Goal: Information Seeking & Learning: Learn about a topic

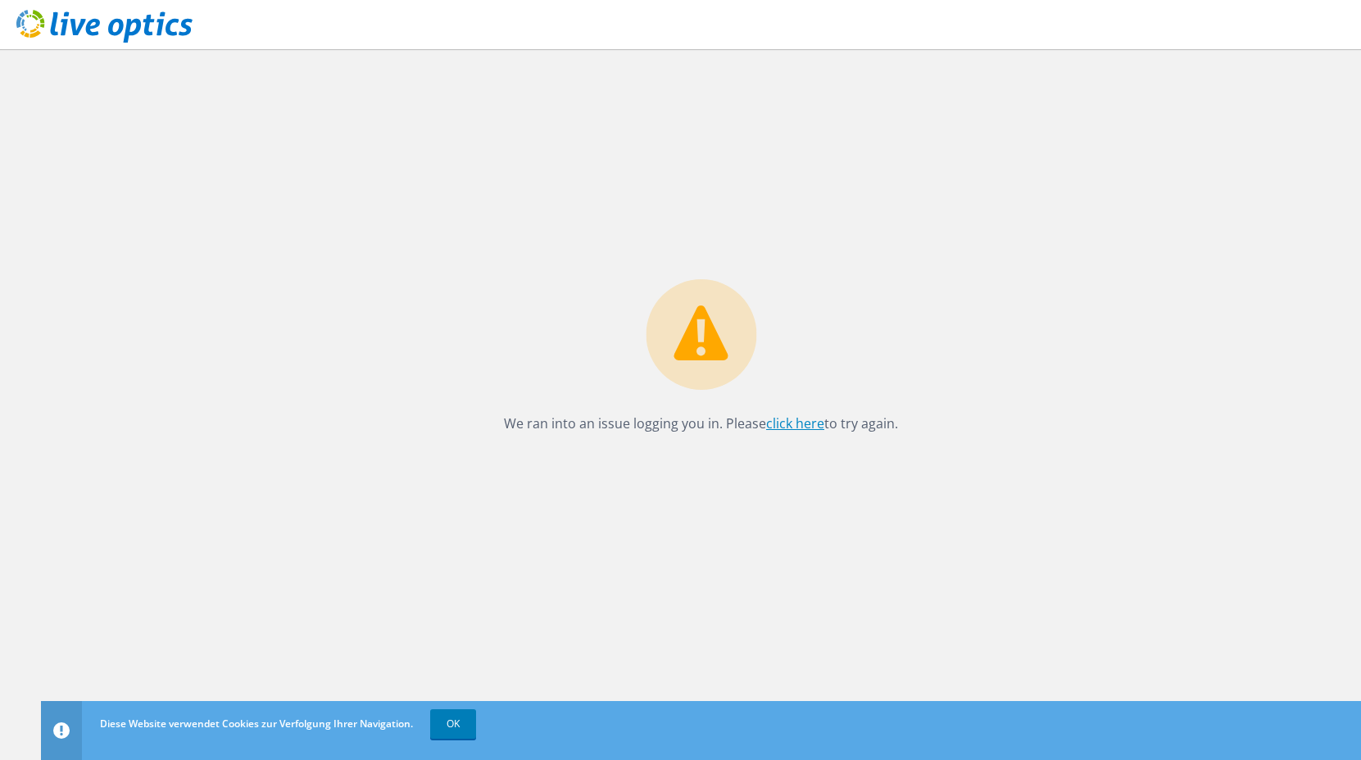
click at [804, 422] on link "click here" at bounding box center [795, 423] width 58 height 18
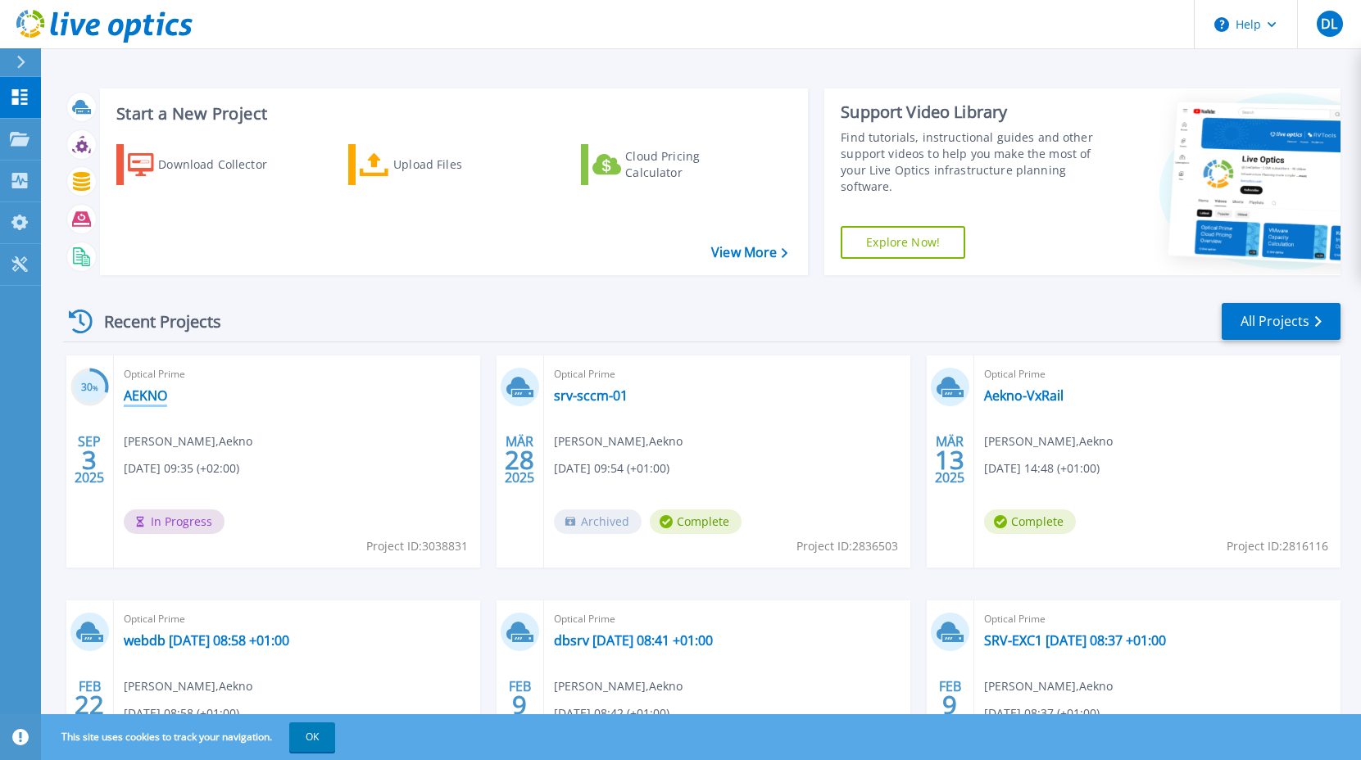
click at [149, 393] on link "AEKNO" at bounding box center [145, 395] width 43 height 16
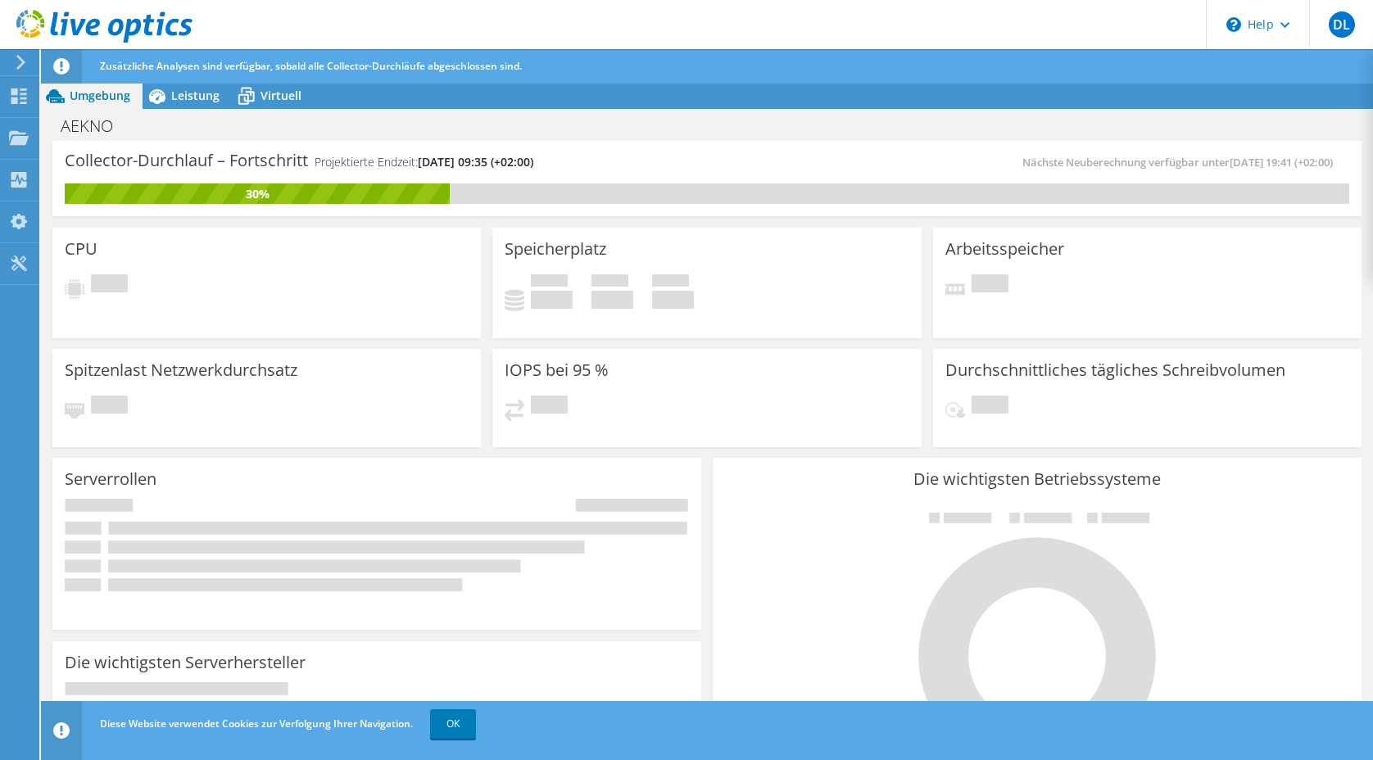
scroll to position [82, 0]
click at [192, 91] on span "Leistung" at bounding box center [195, 96] width 48 height 16
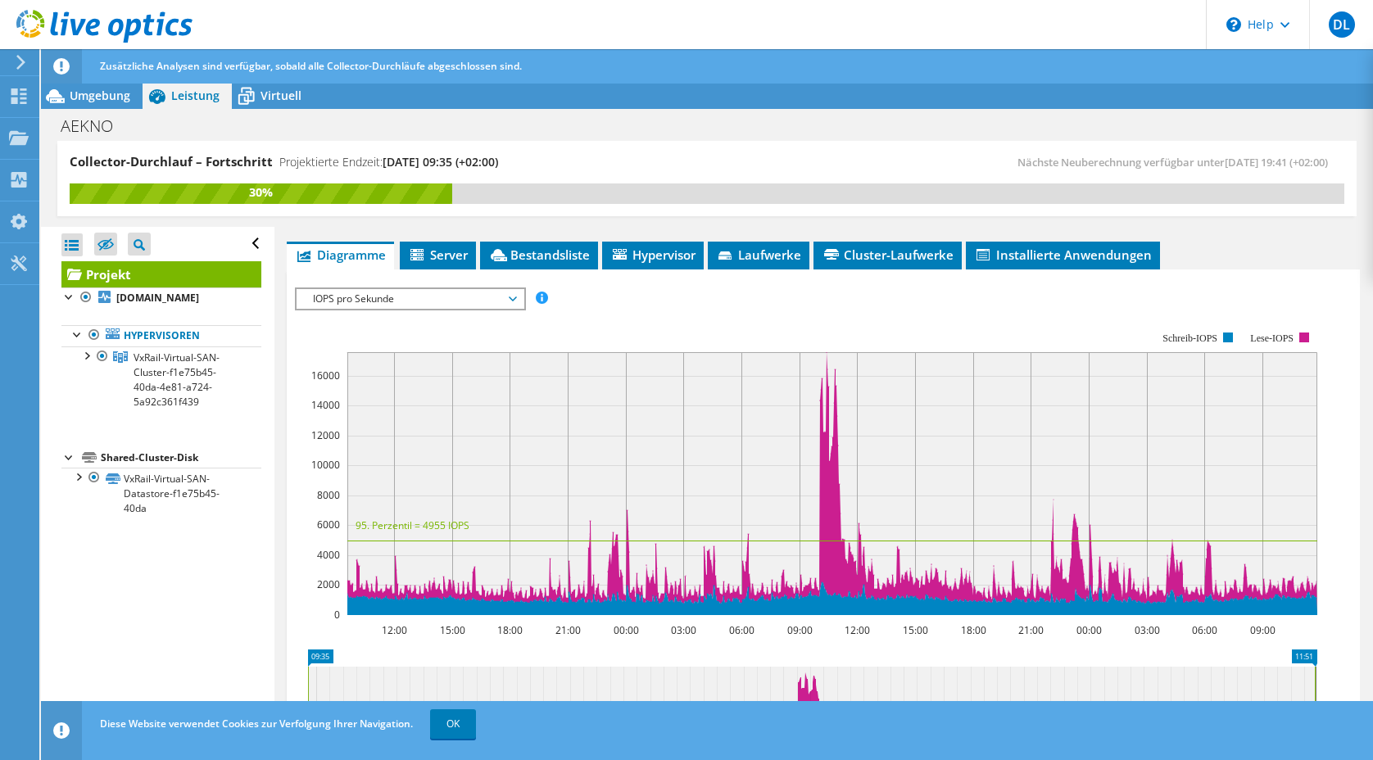
scroll to position [274, 0]
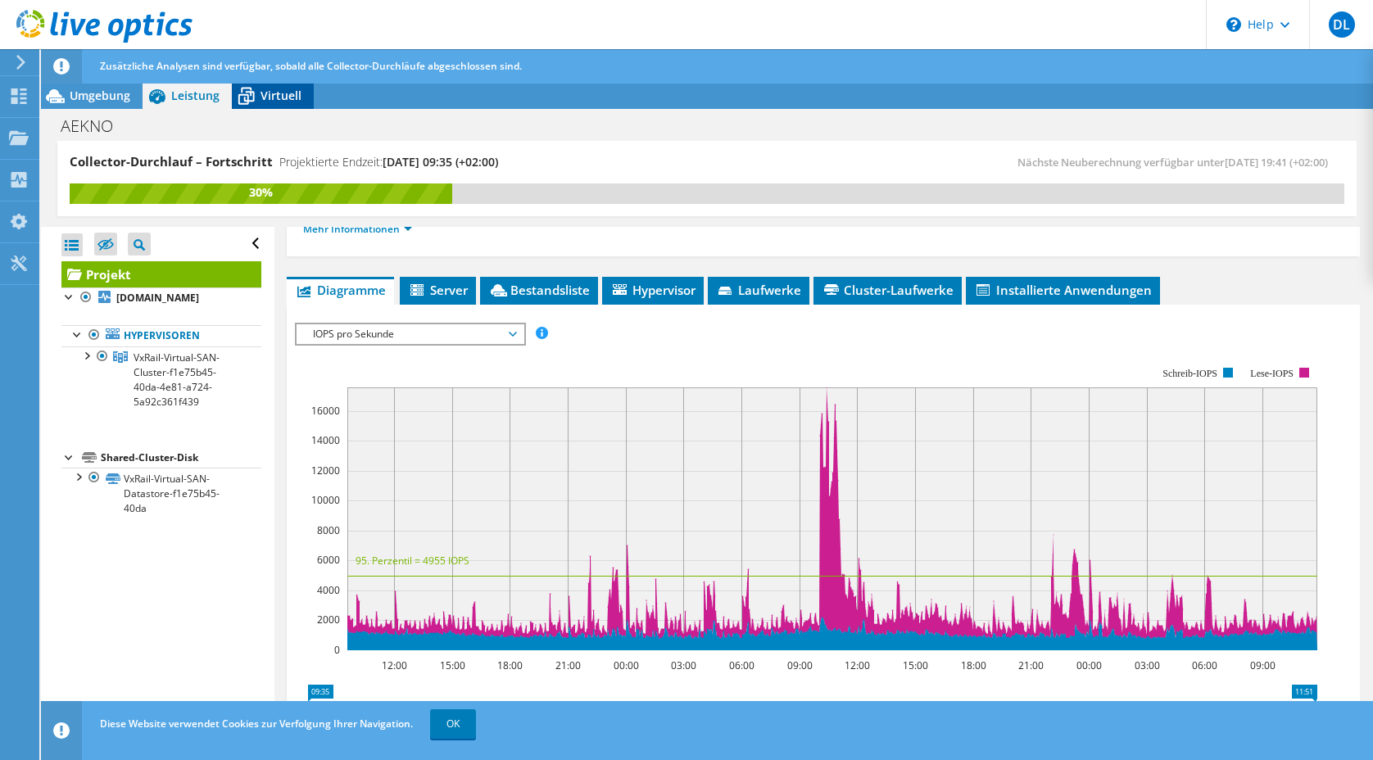
click at [270, 90] on span "Virtuell" at bounding box center [280, 96] width 41 height 16
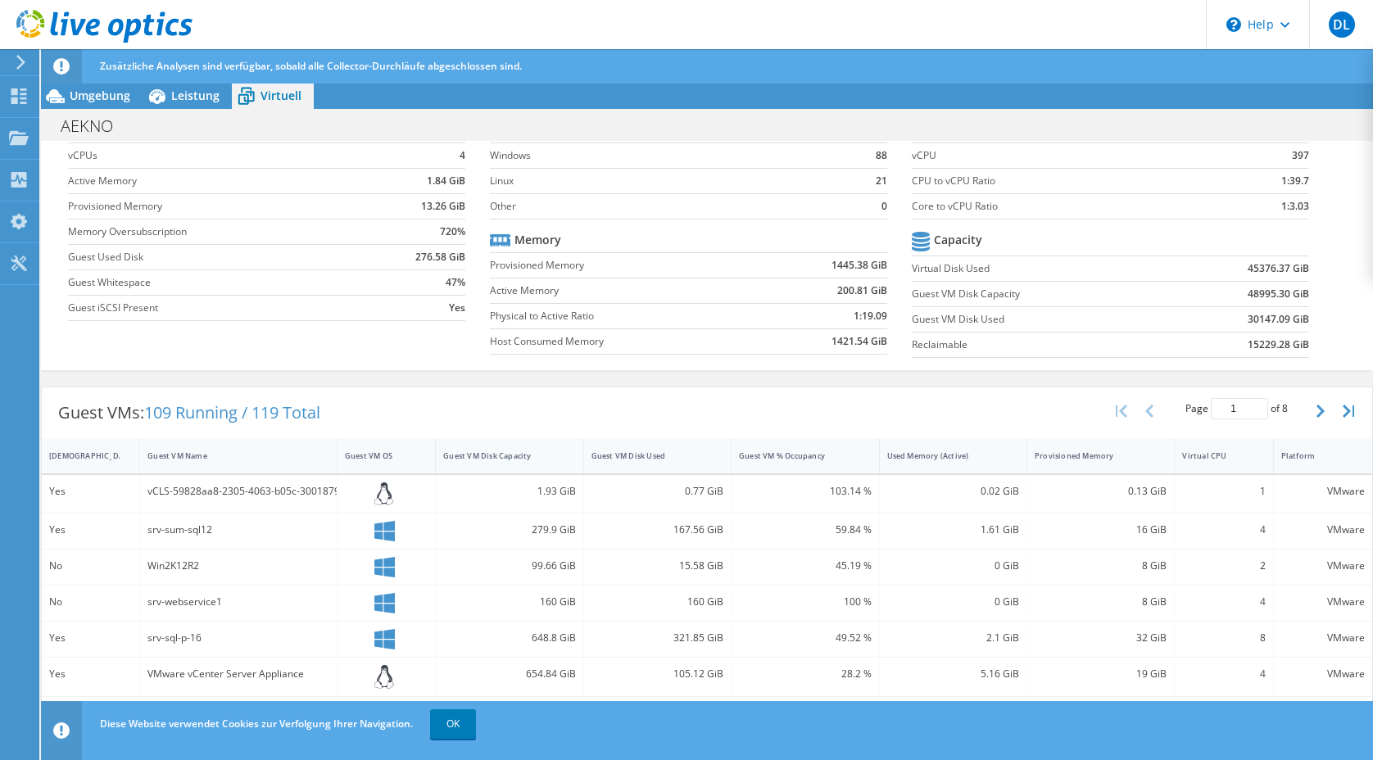
scroll to position [0, 0]
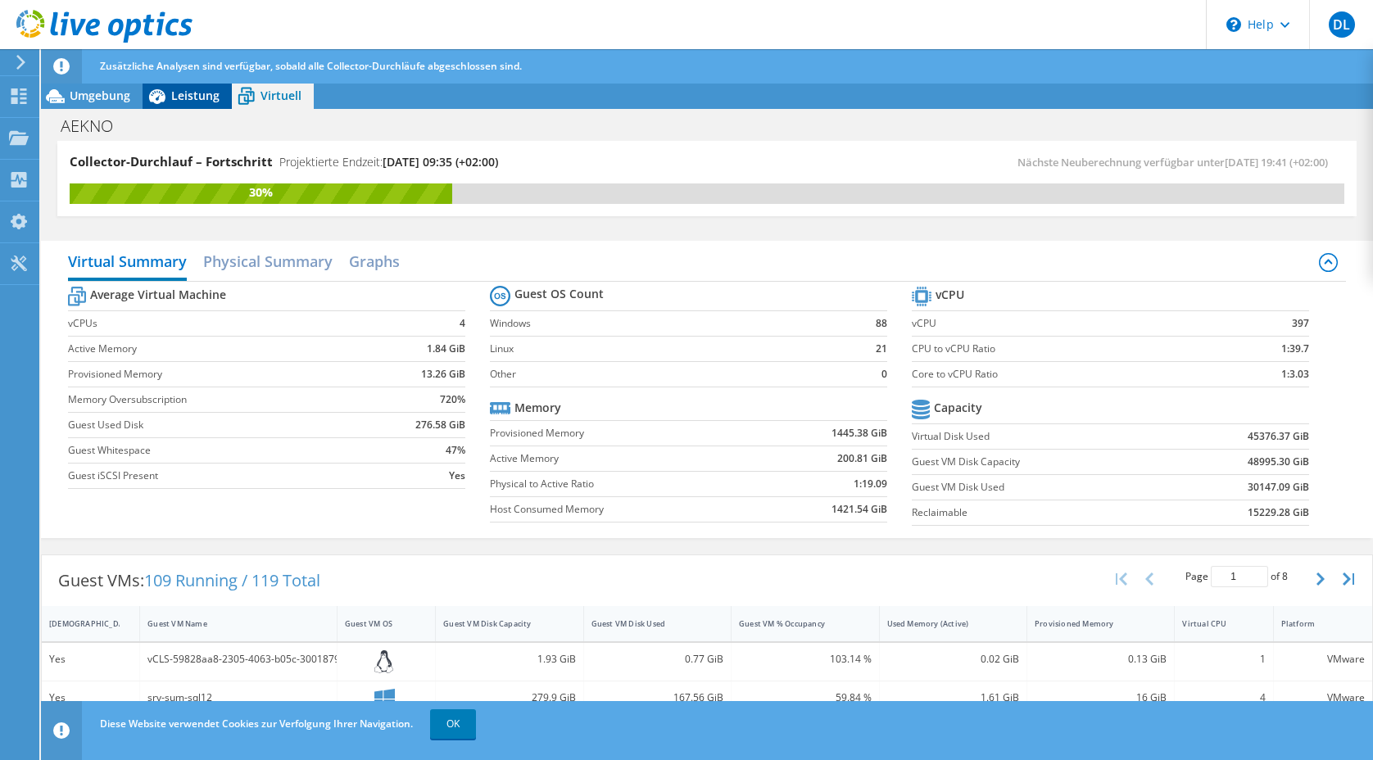
click at [177, 91] on span "Leistung" at bounding box center [195, 96] width 48 height 16
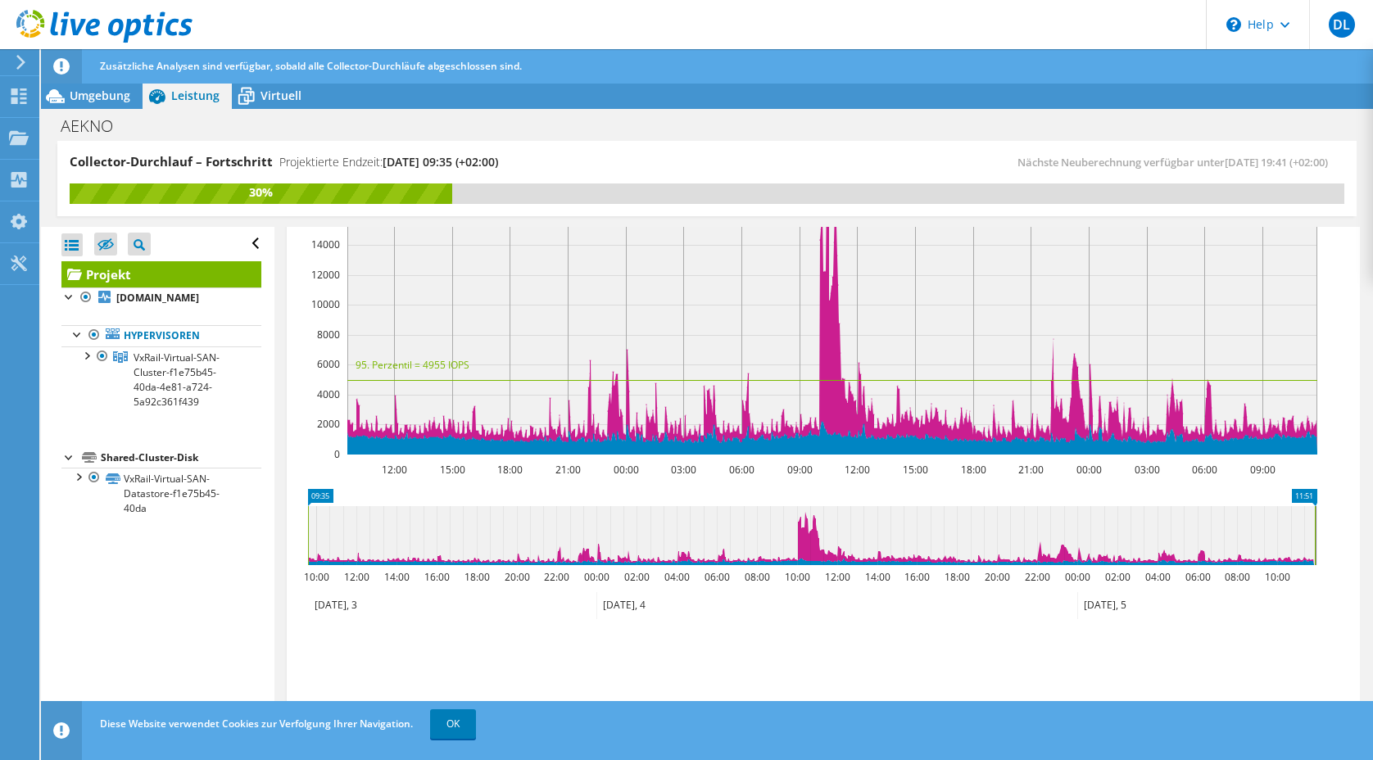
scroll to position [520, 0]
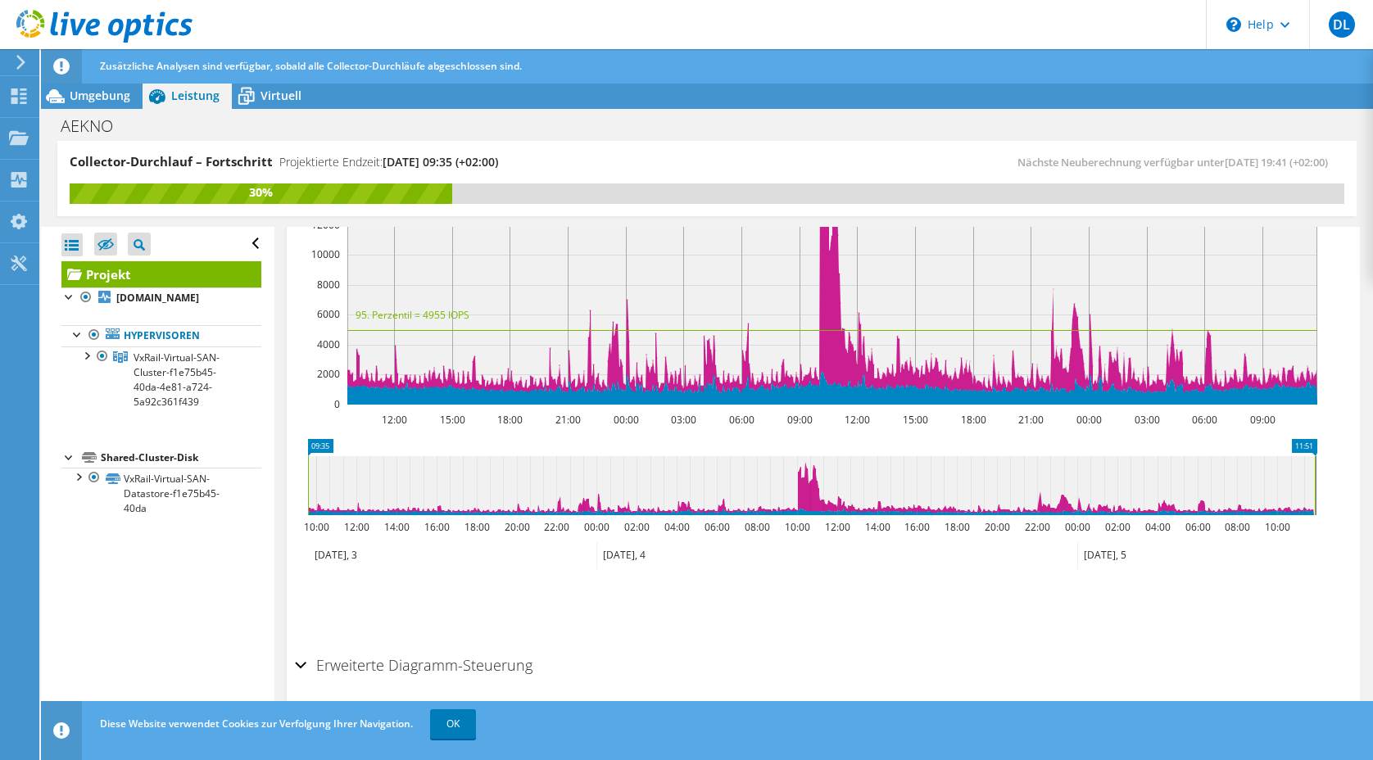
click at [426, 667] on h2 "Erweiterte Diagramm-Steuerung" at bounding box center [414, 665] width 238 height 33
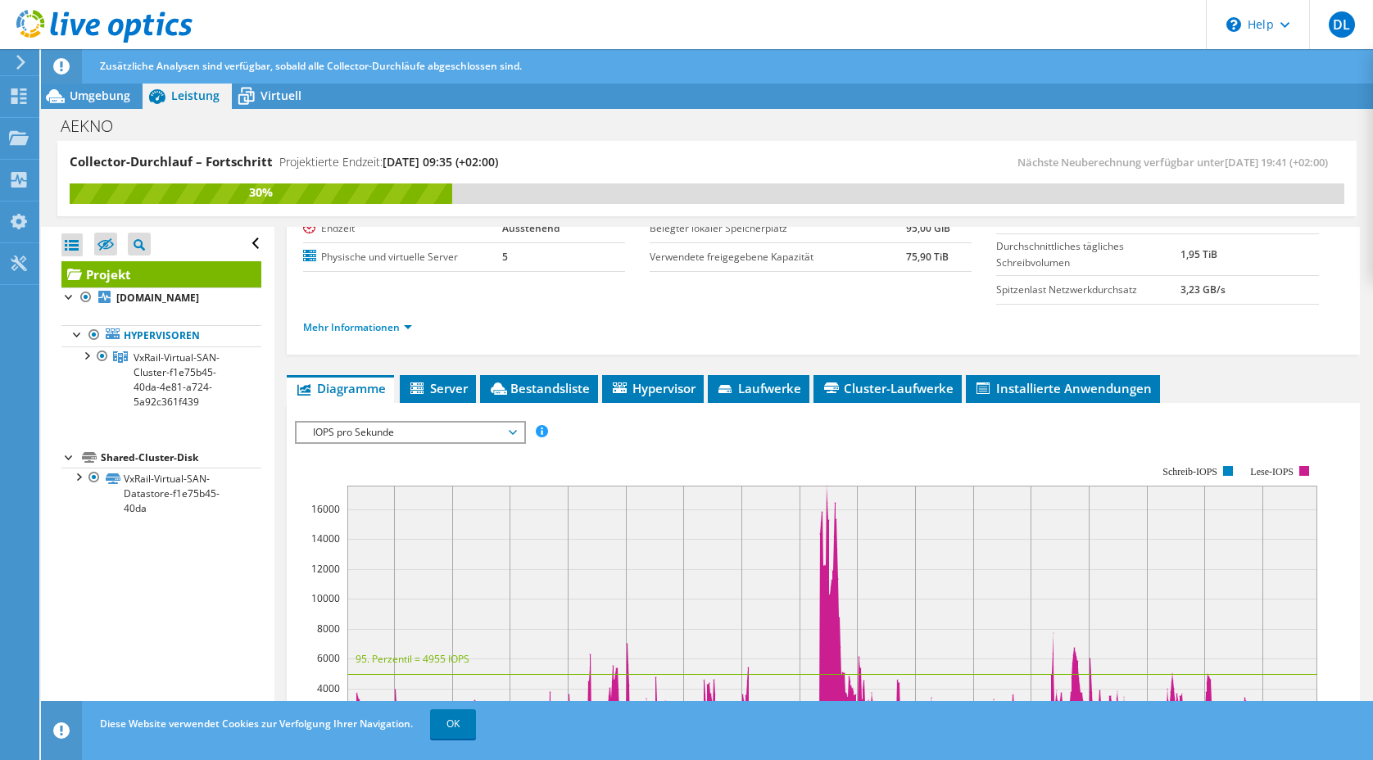
scroll to position [0, 0]
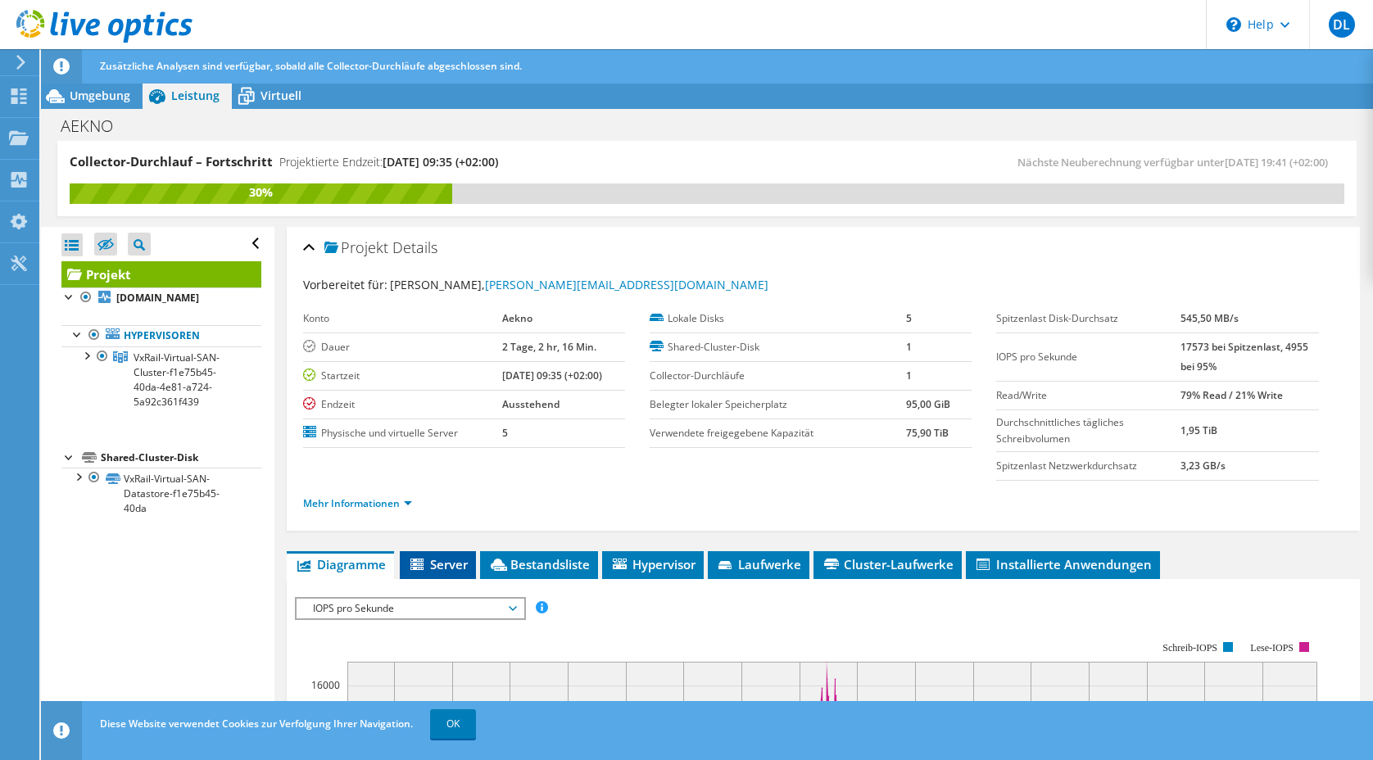
click at [430, 568] on span "Server" at bounding box center [438, 564] width 60 height 16
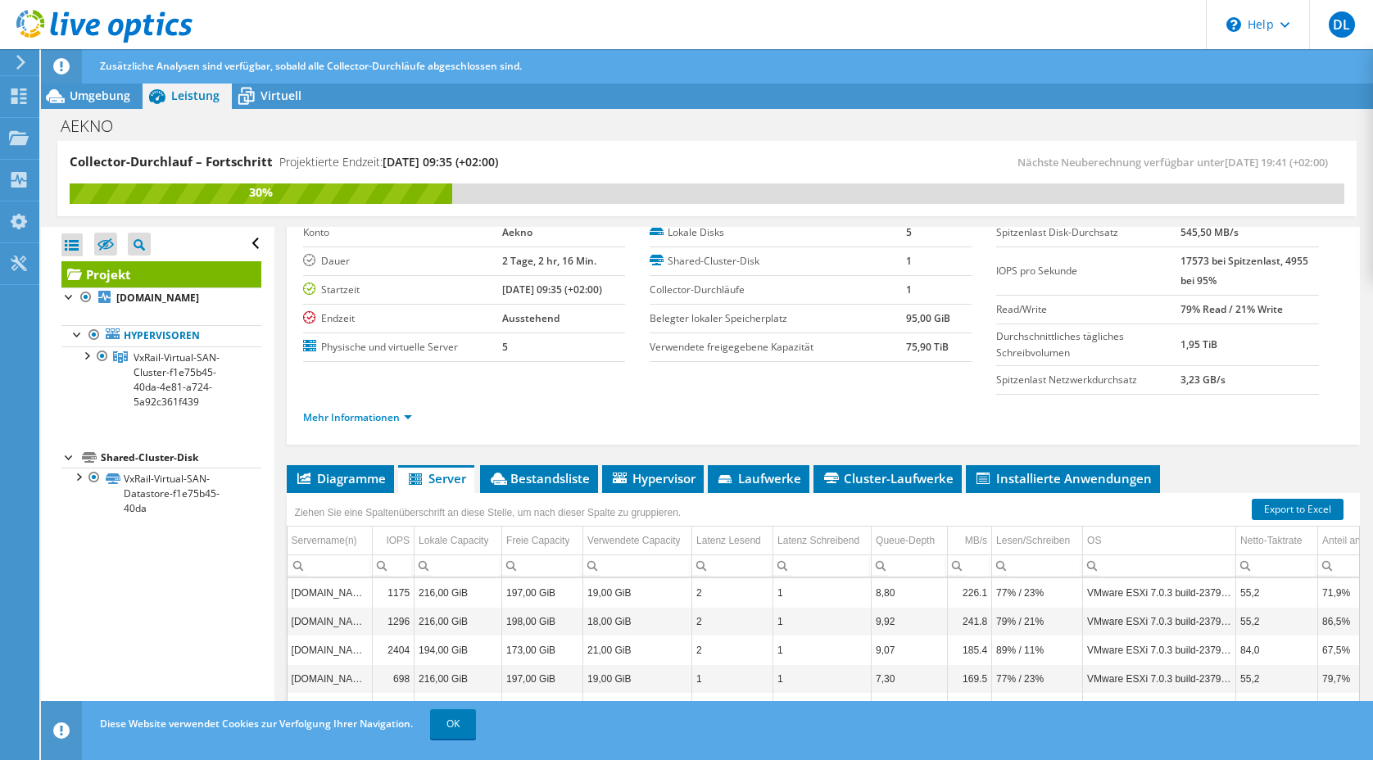
scroll to position [164, 0]
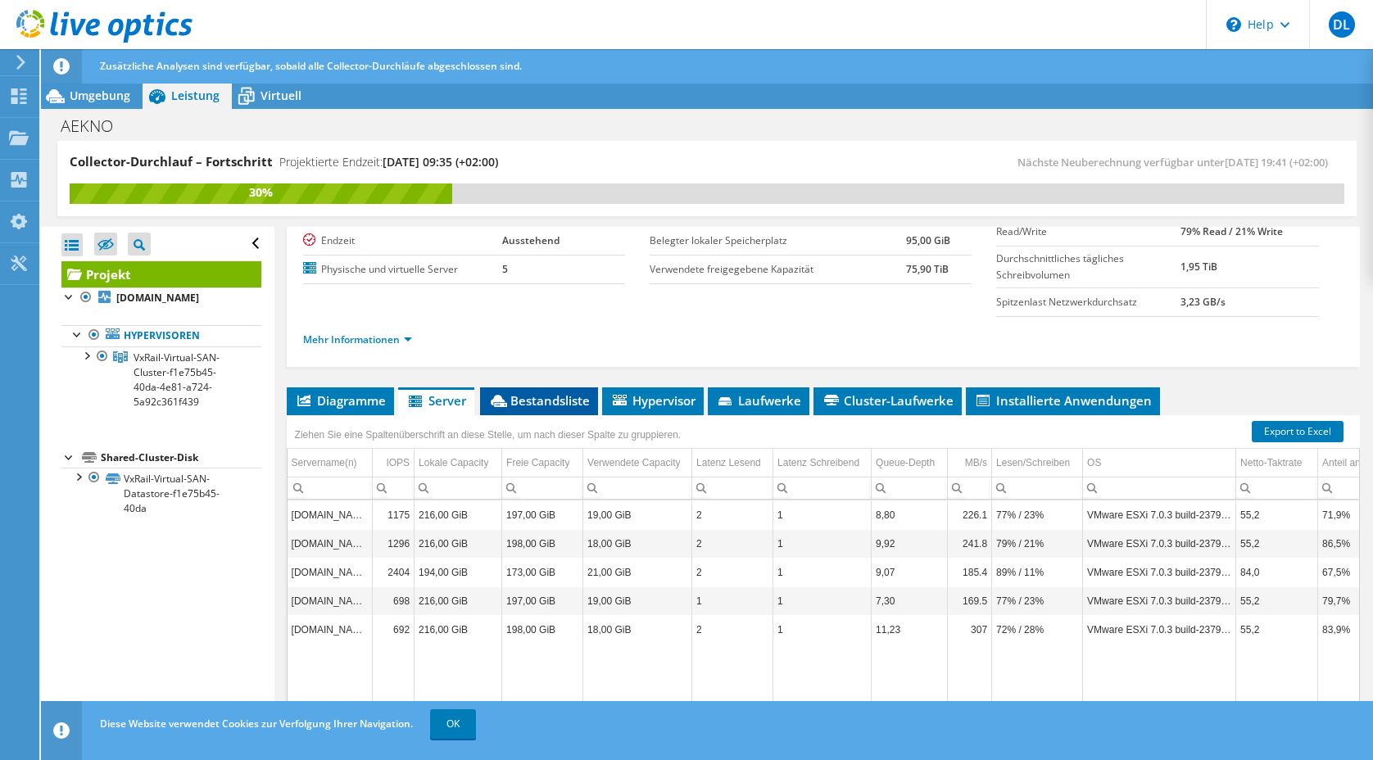
click at [537, 402] on span "Bestandsliste" at bounding box center [539, 400] width 102 height 16
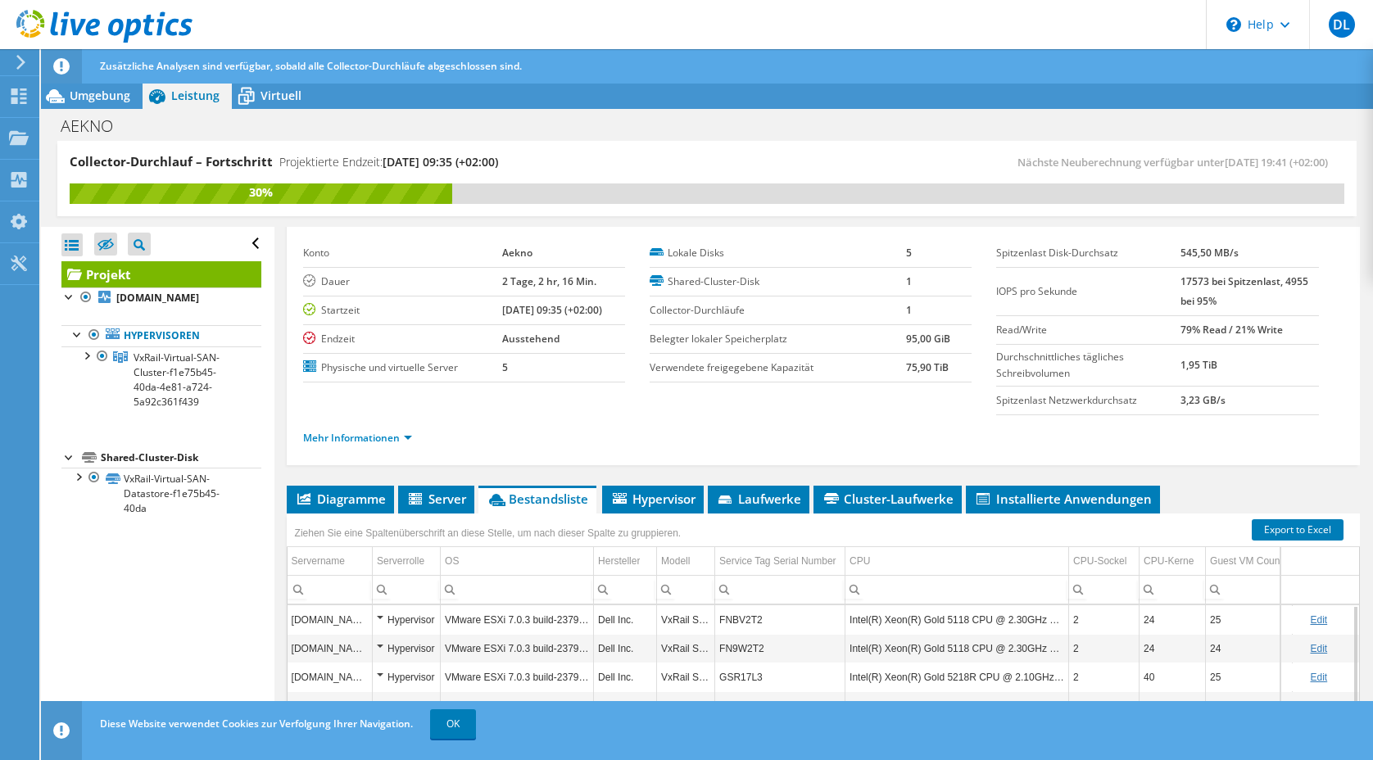
scroll to position [64, 0]
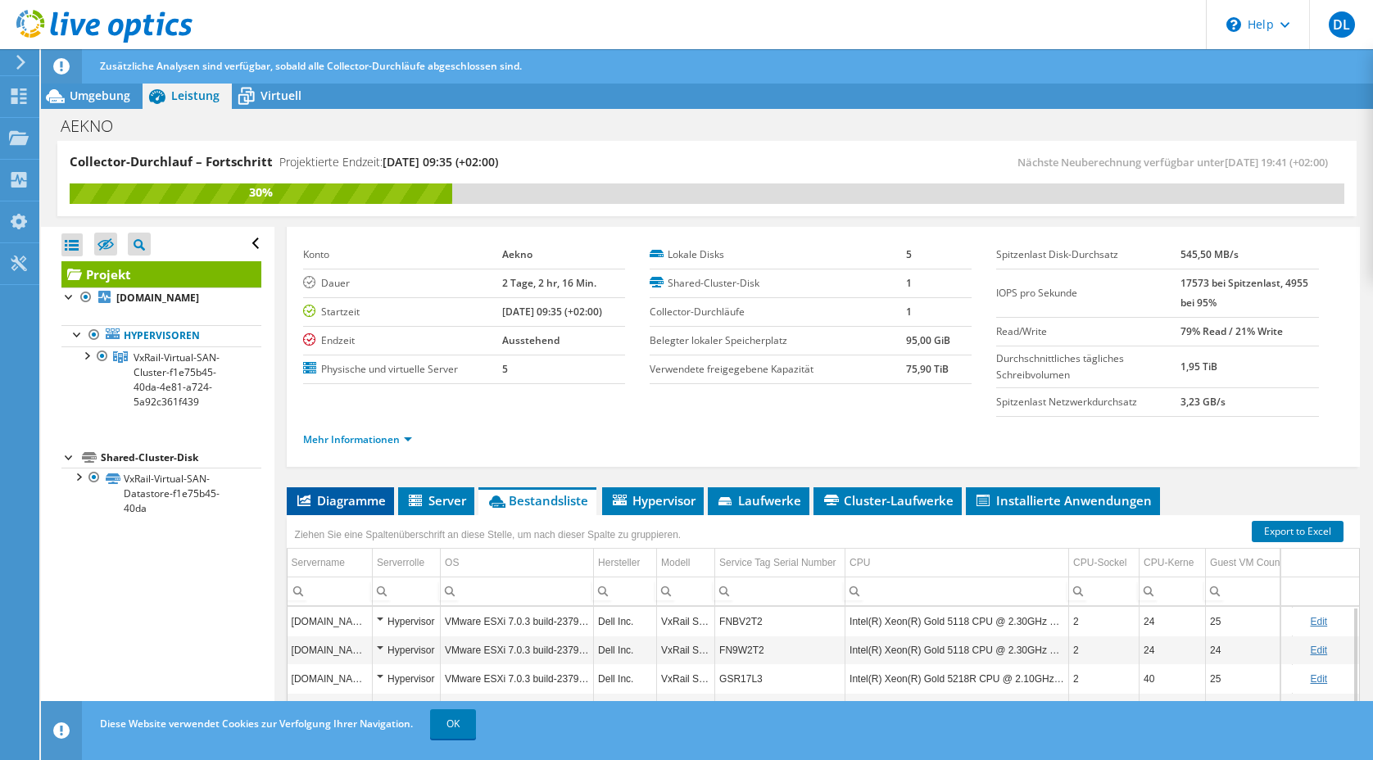
click at [355, 500] on span "Diagramme" at bounding box center [340, 500] width 91 height 16
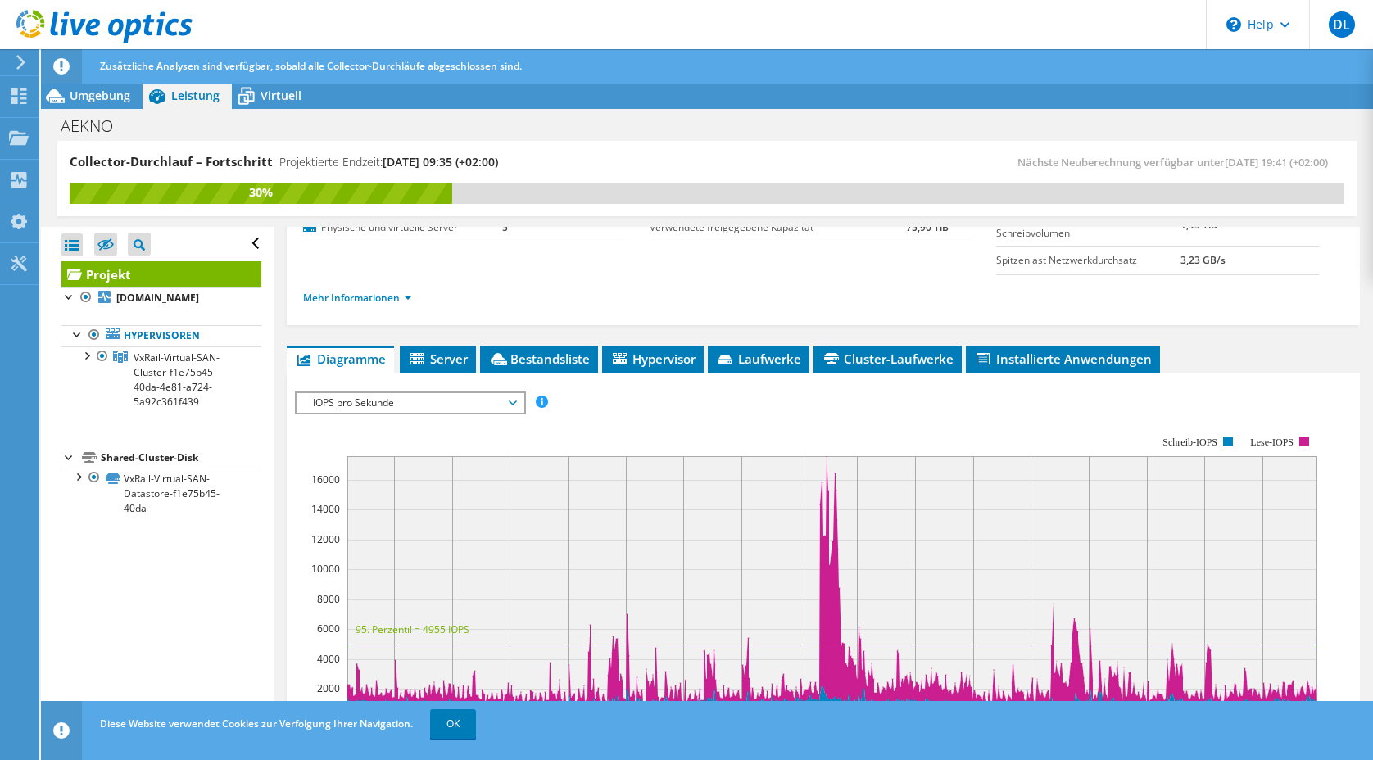
scroll to position [228, 0]
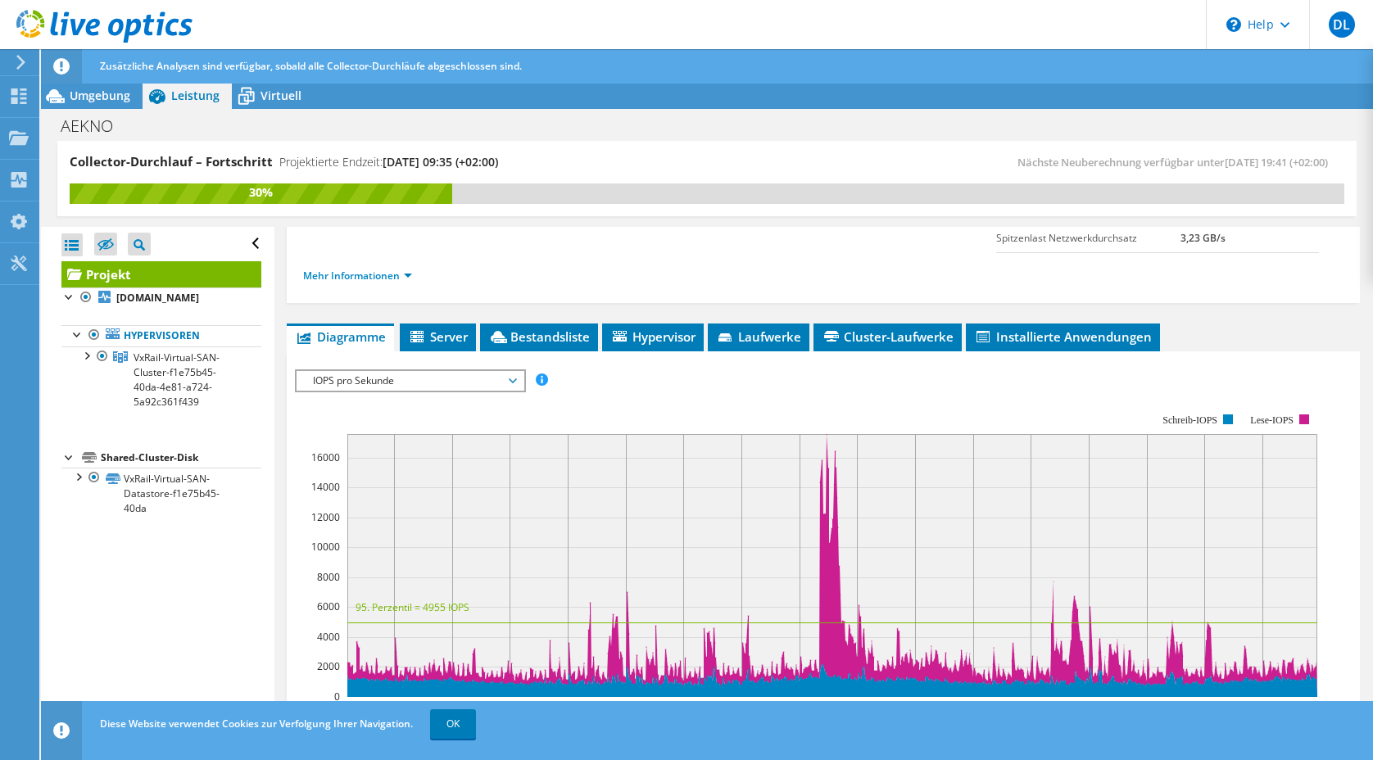
click at [413, 377] on span "IOPS pro Sekunde" at bounding box center [410, 381] width 211 height 20
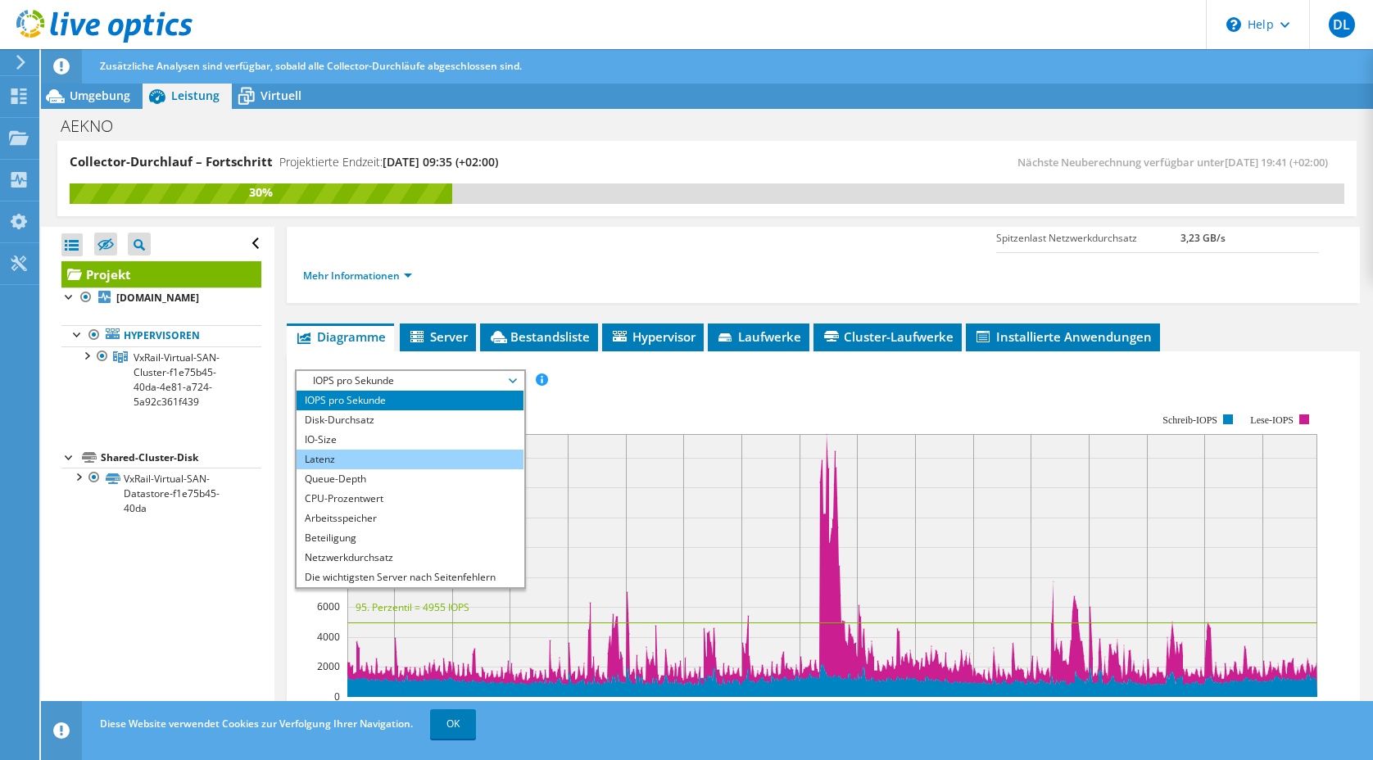
click at [410, 455] on li "Latenz" at bounding box center [410, 460] width 227 height 20
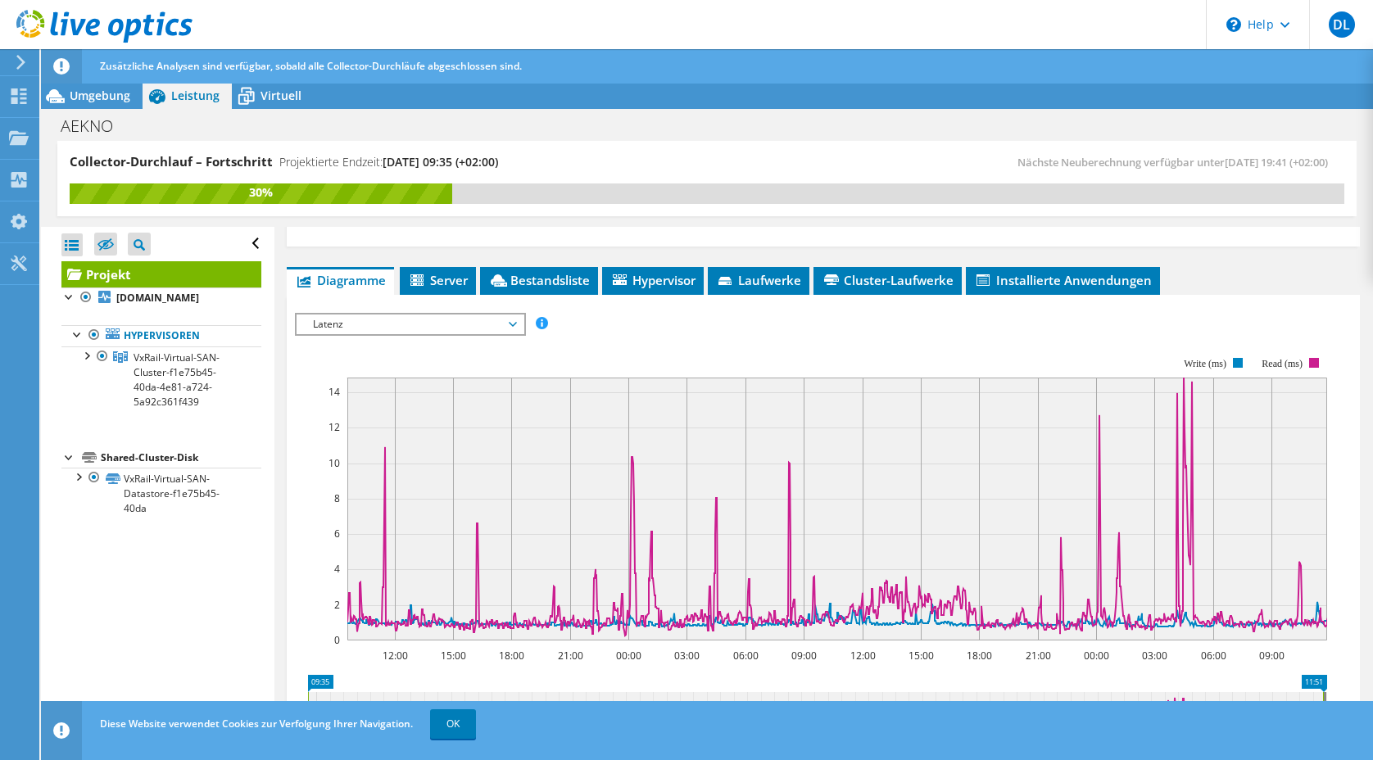
scroll to position [176, 0]
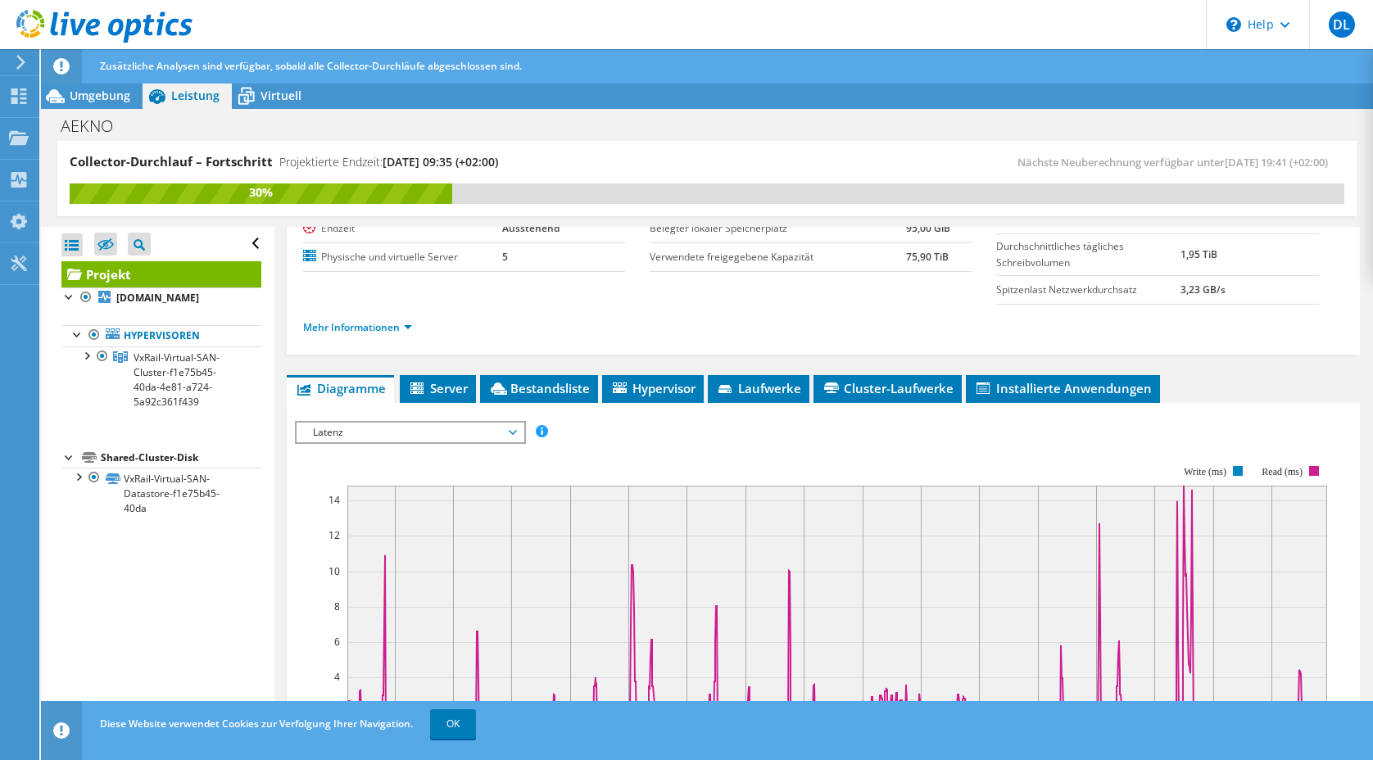
click at [446, 437] on span "Latenz" at bounding box center [410, 433] width 211 height 20
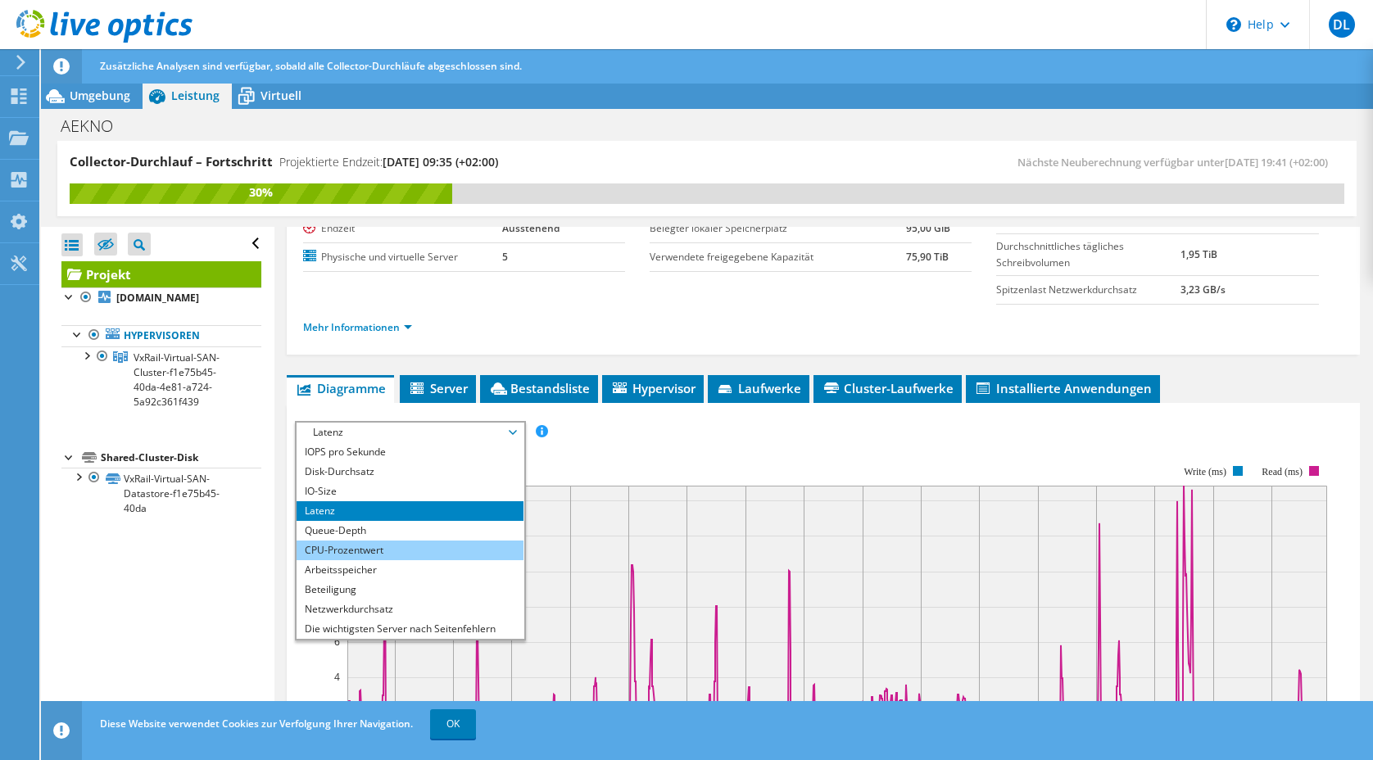
click at [443, 541] on li "CPU-Prozentwert" at bounding box center [410, 551] width 227 height 20
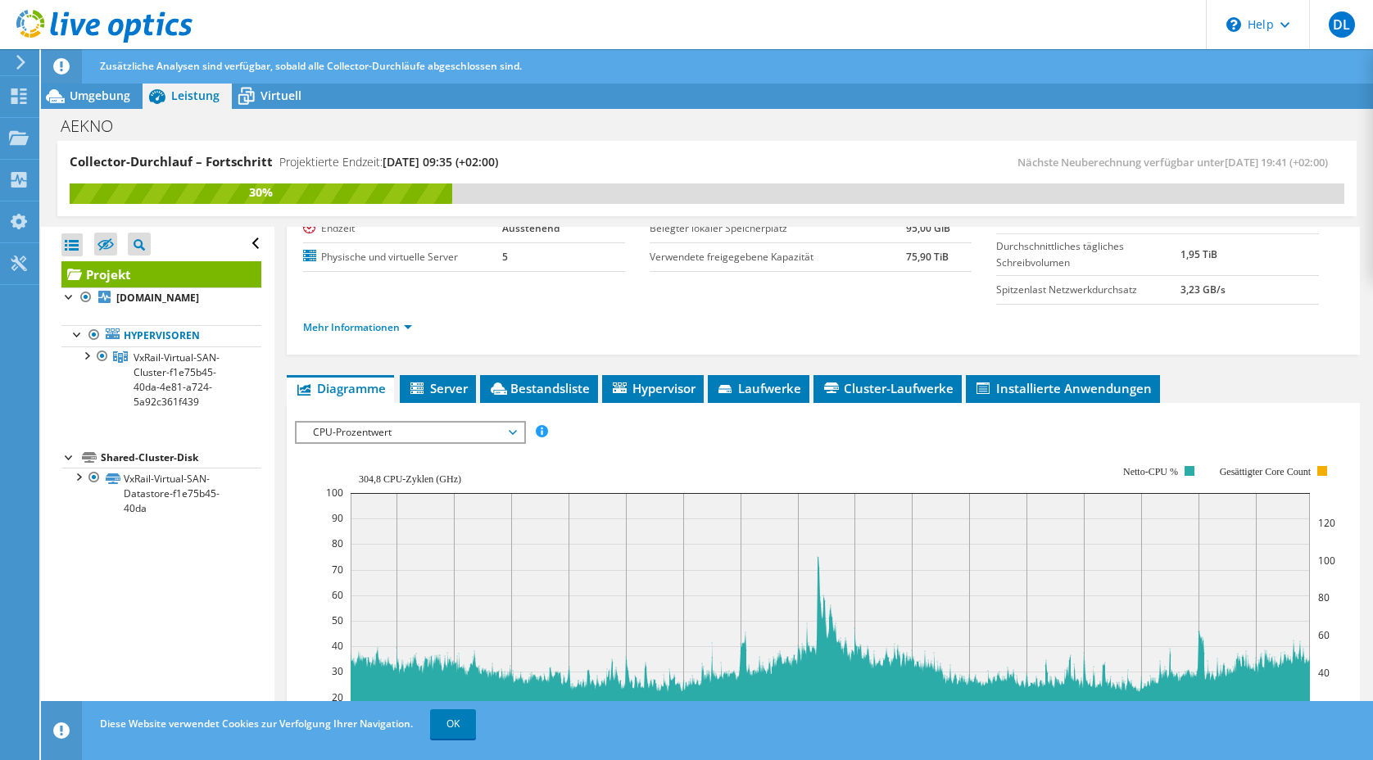
scroll to position [258, 0]
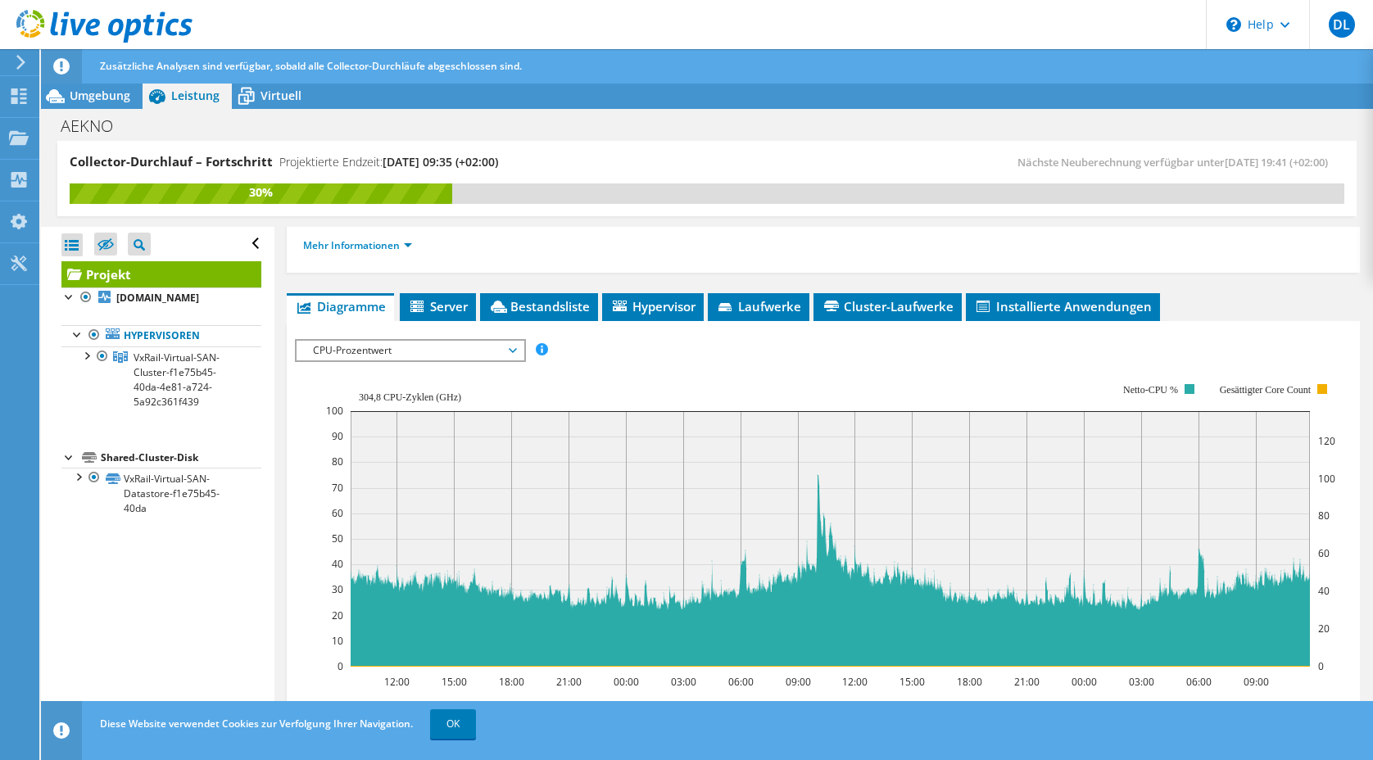
click at [481, 351] on span "CPU-Prozentwert" at bounding box center [410, 351] width 211 height 20
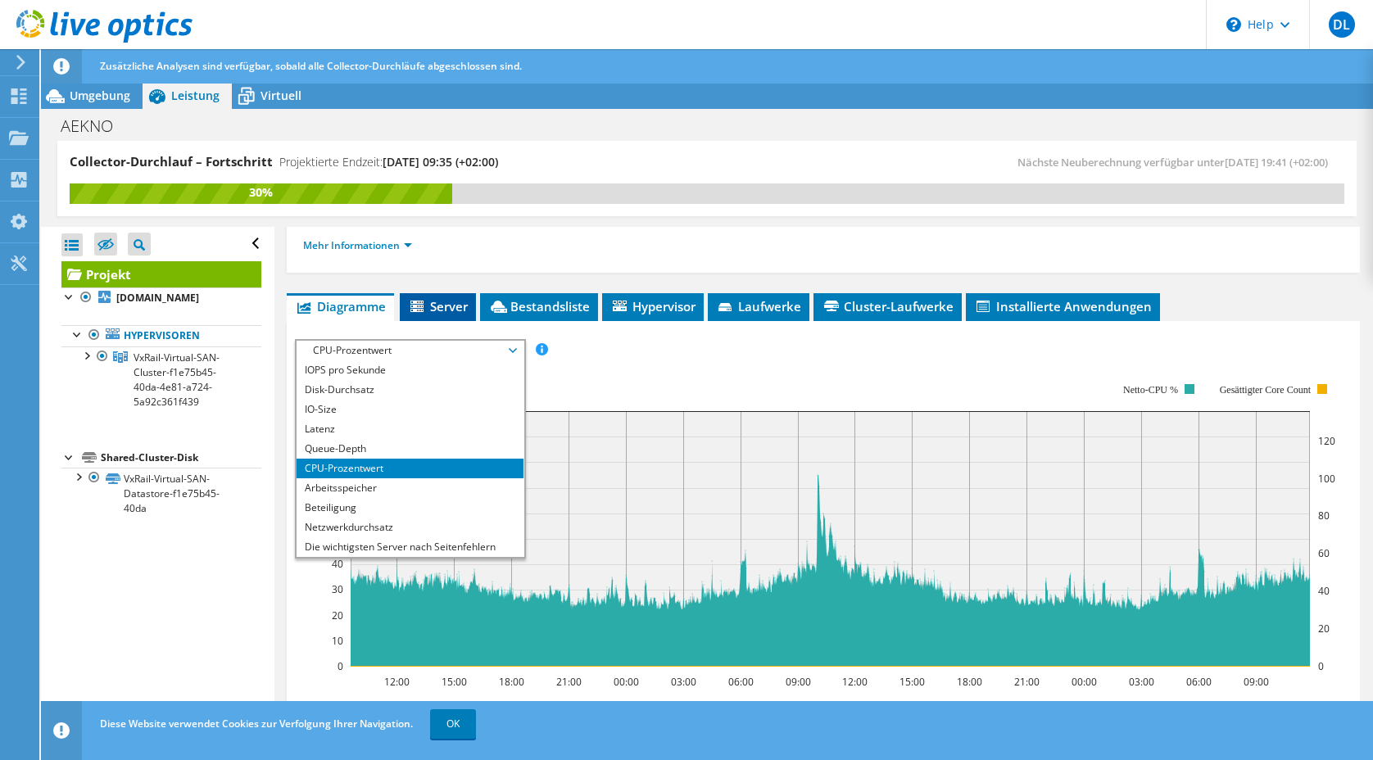
click at [454, 306] on span "Server" at bounding box center [438, 306] width 60 height 16
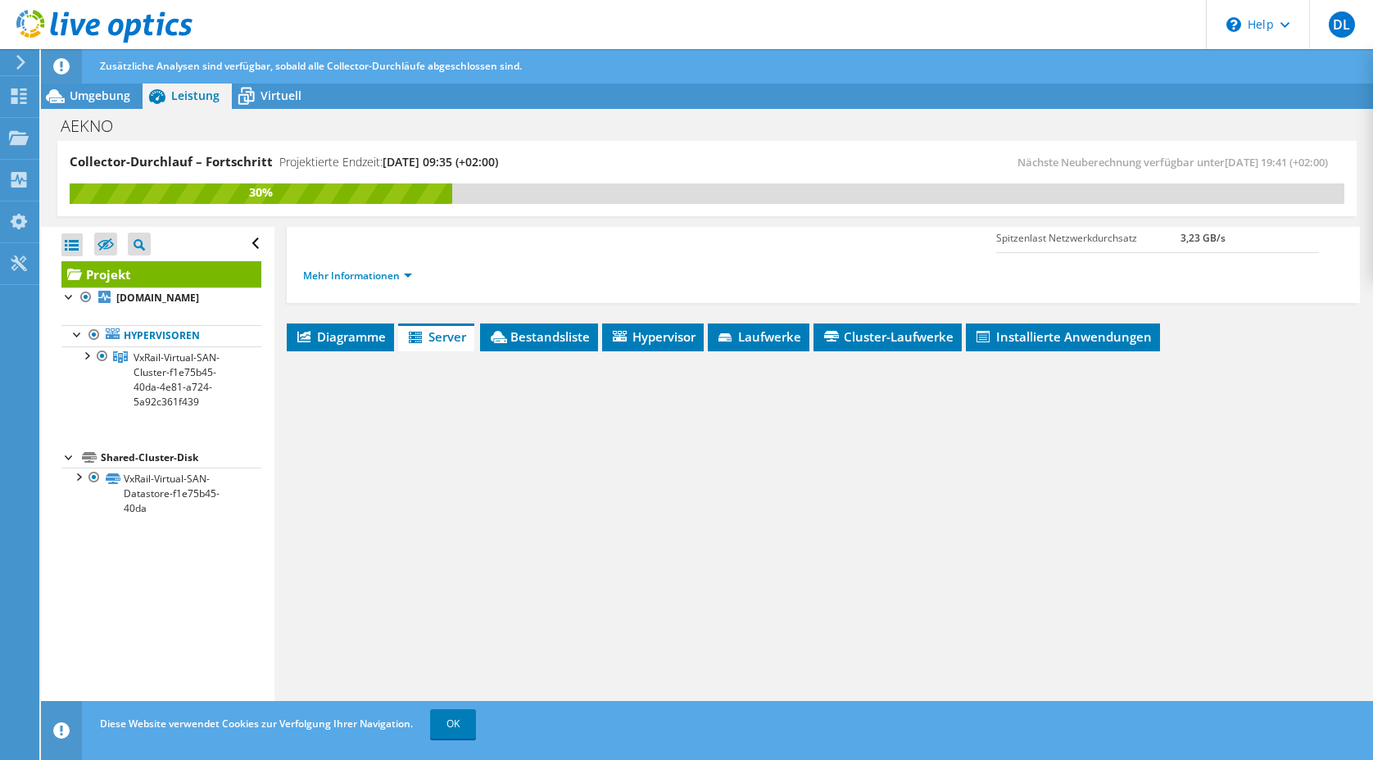
scroll to position [228, 0]
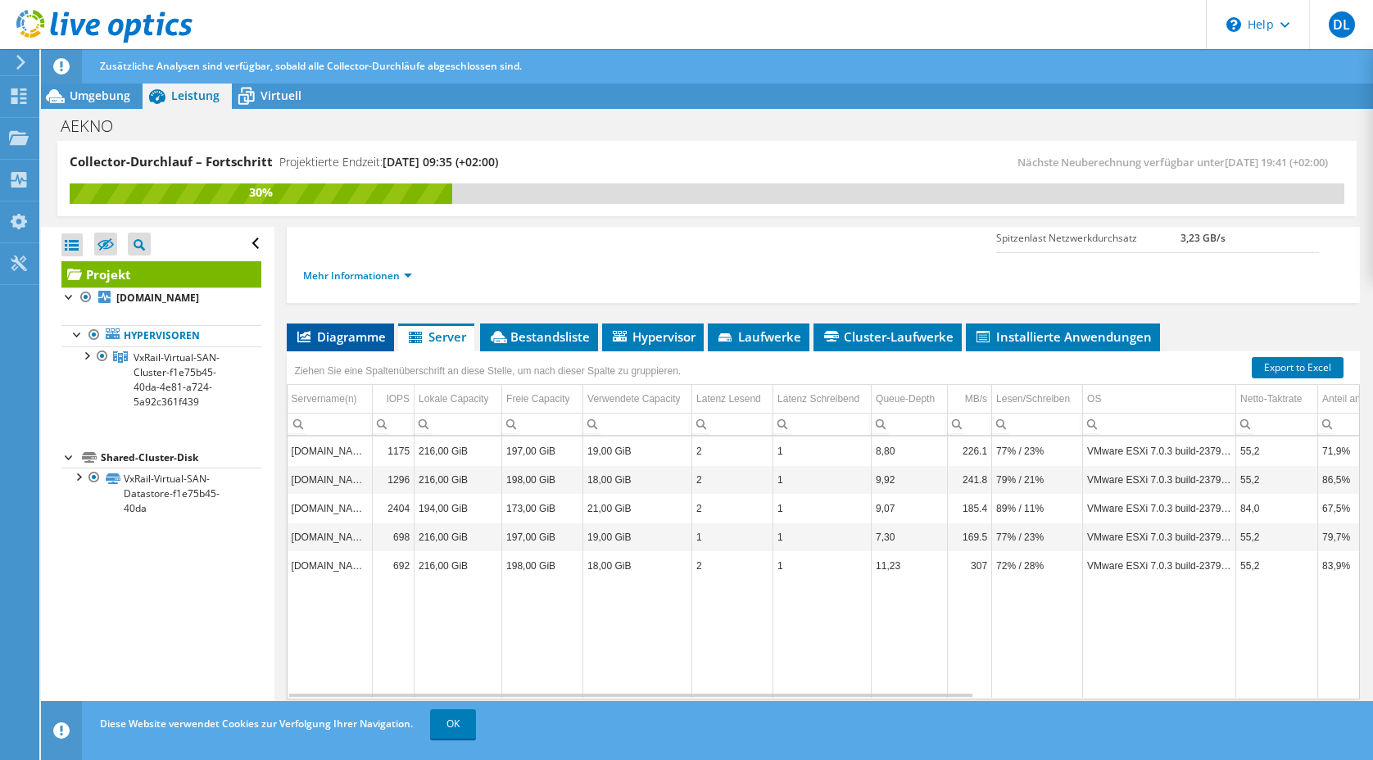
click at [332, 346] on li "Diagramme" at bounding box center [340, 338] width 107 height 28
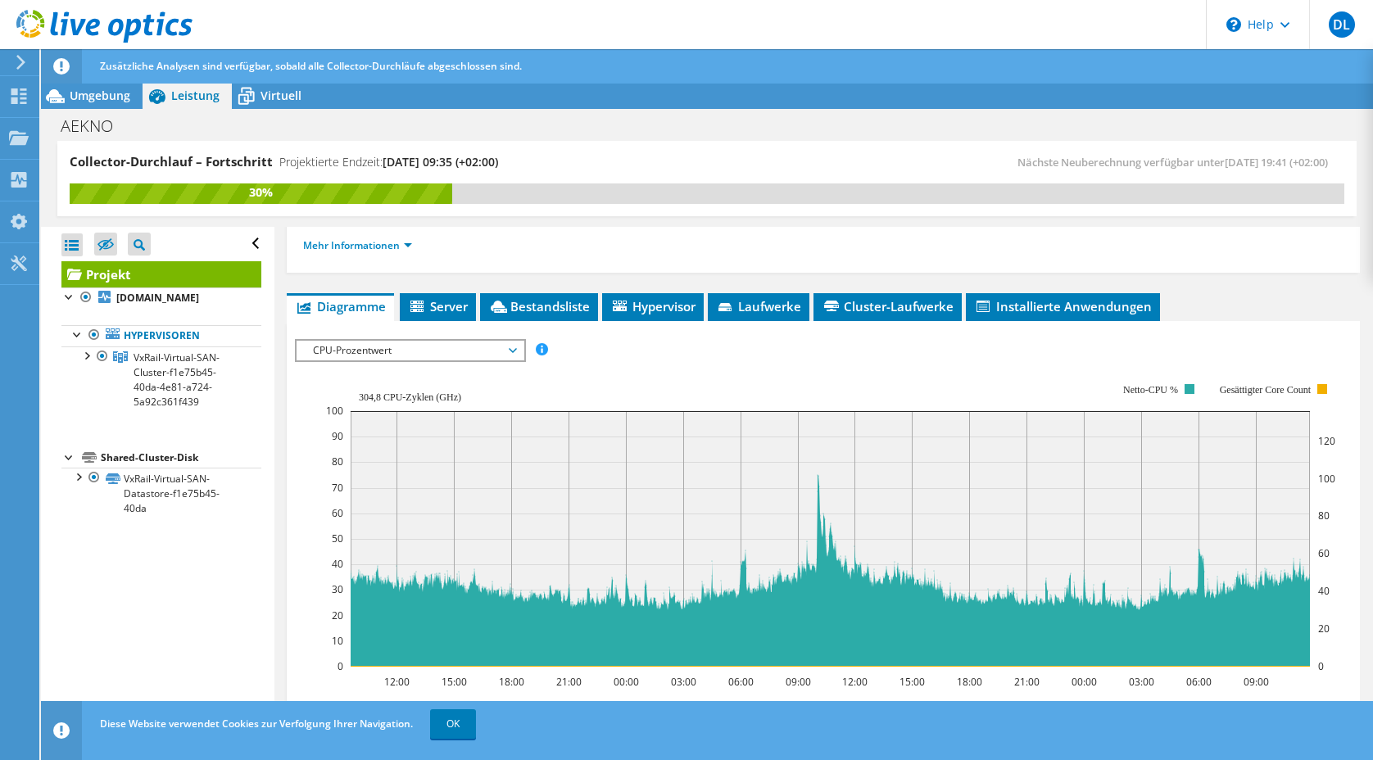
click at [450, 355] on span "CPU-Prozentwert" at bounding box center [410, 351] width 211 height 20
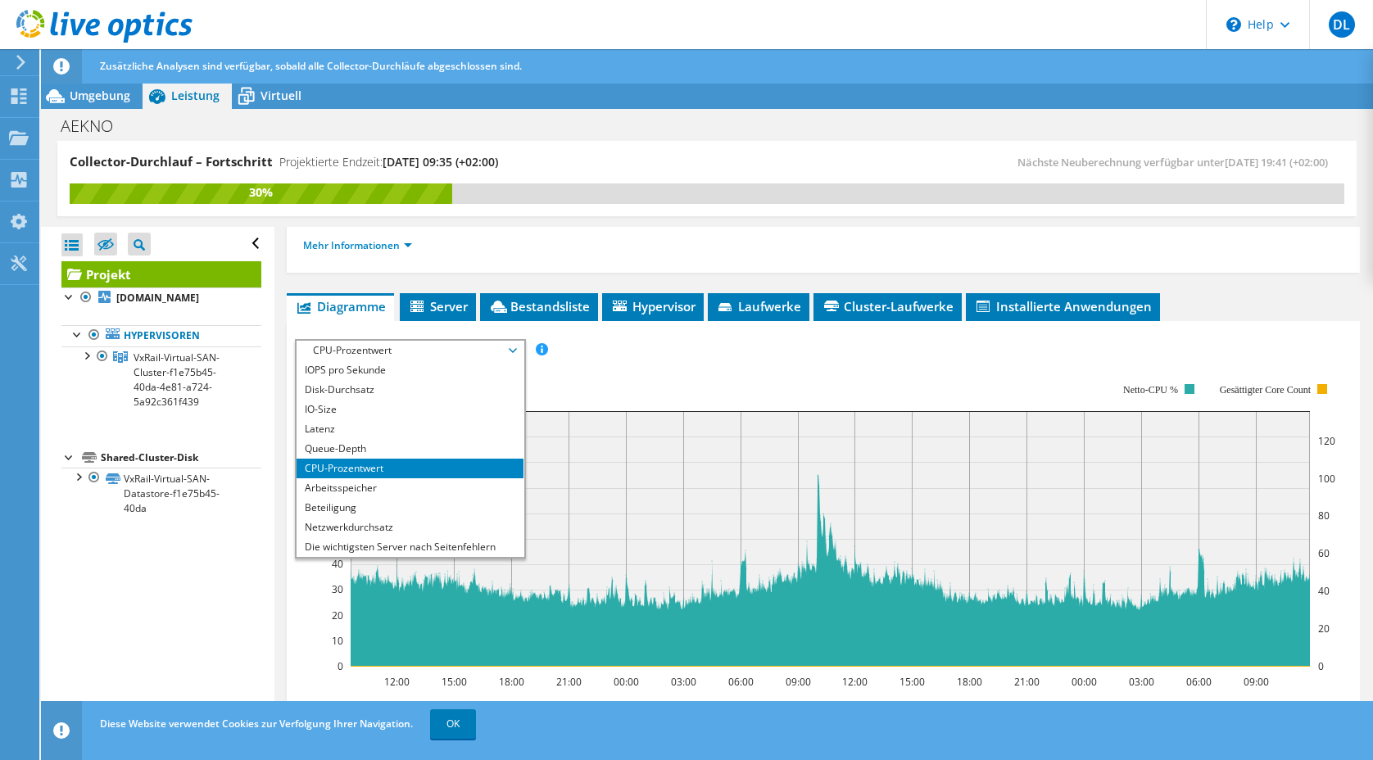
scroll to position [59, 0]
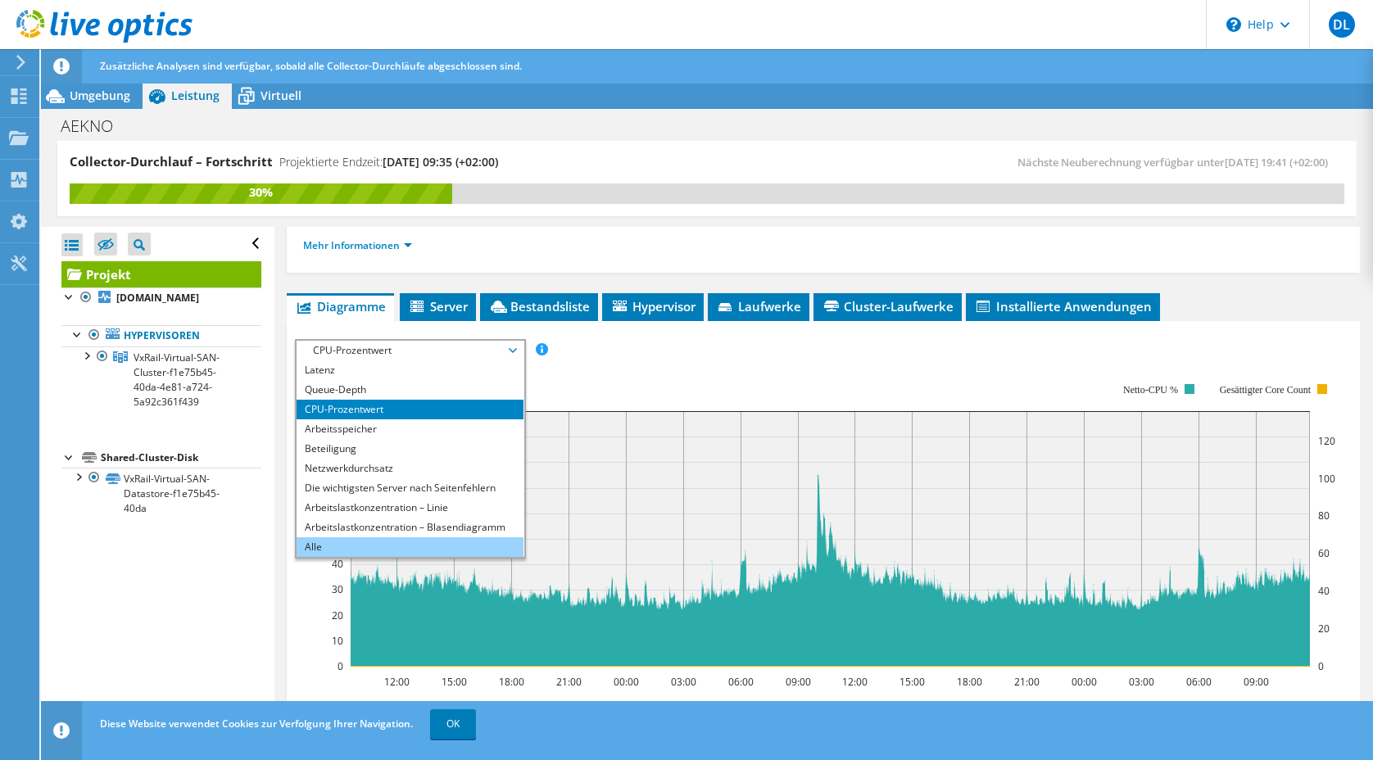
click at [455, 541] on li "Alle" at bounding box center [410, 547] width 227 height 20
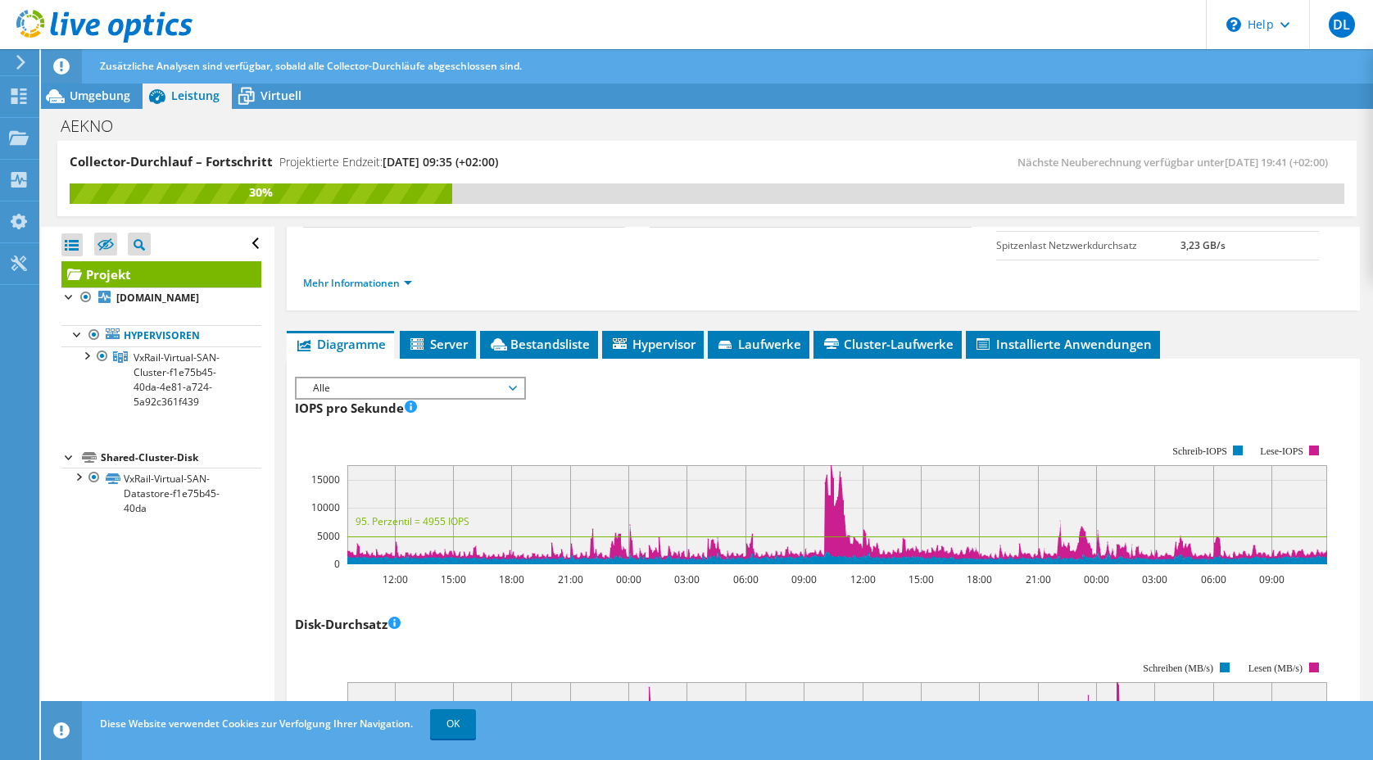
scroll to position [0, 0]
